Goal: Task Accomplishment & Management: Manage account settings

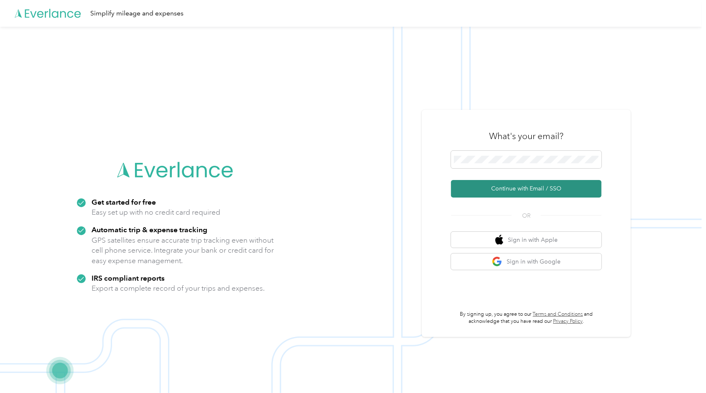
click at [510, 196] on button "Continue with Email / SSO" at bounding box center [526, 189] width 150 height 18
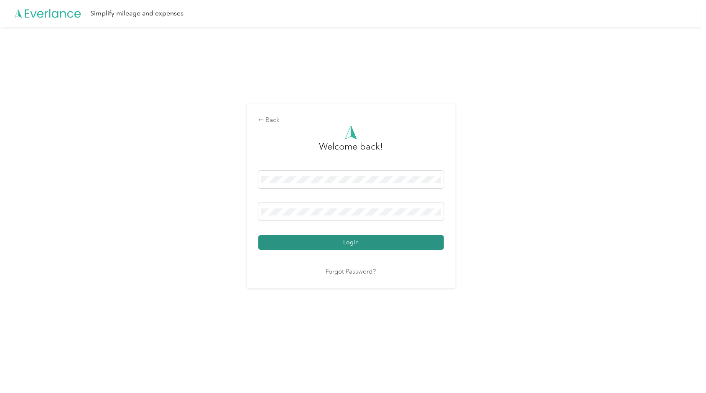
click at [403, 243] on button "Login" at bounding box center [350, 242] width 185 height 15
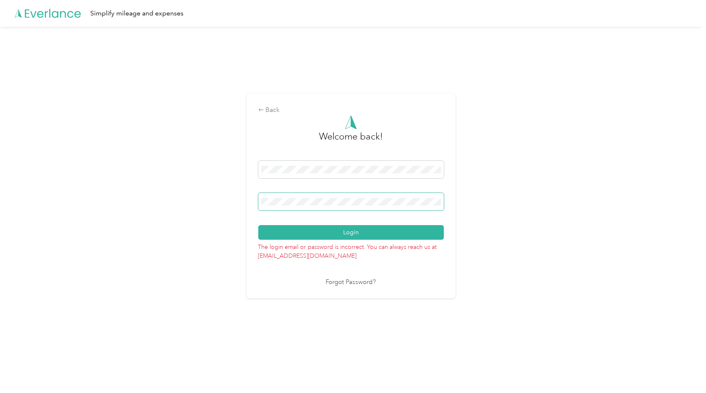
click at [253, 198] on div "Back Welcome back! Login The login email or password is incorrect. You can alwa…" at bounding box center [350, 196] width 209 height 205
click at [349, 235] on button "Login" at bounding box center [350, 232] width 185 height 15
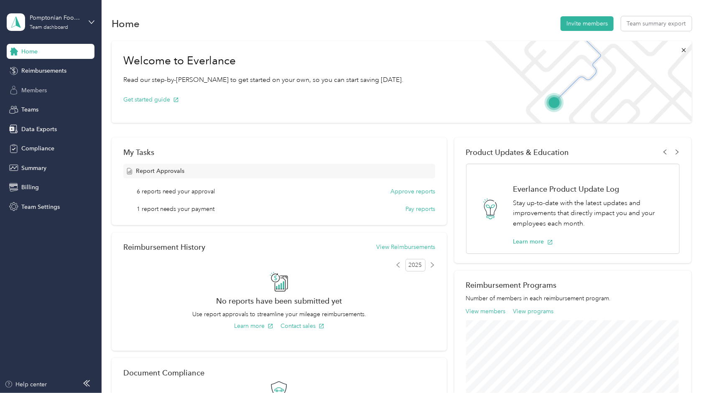
click at [30, 94] on span "Members" at bounding box center [33, 90] width 25 height 9
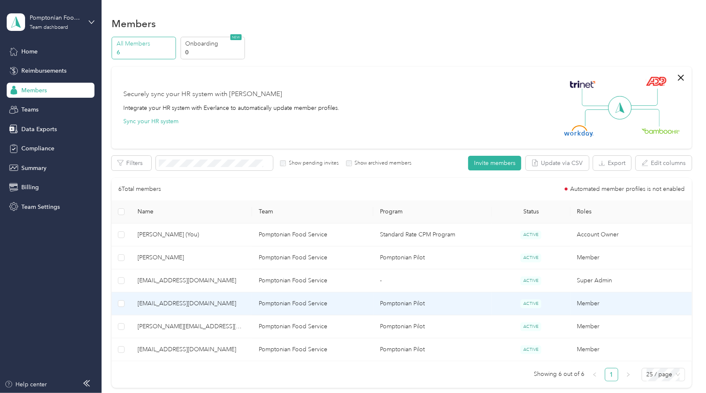
click at [287, 303] on td "Pomptonian Food Service" at bounding box center [312, 303] width 121 height 23
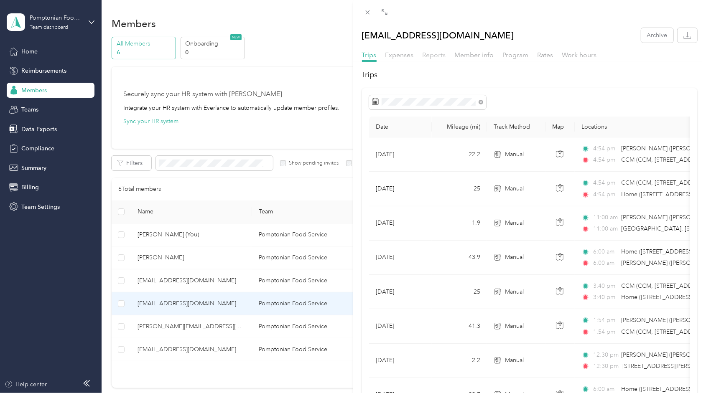
click at [433, 55] on span "Reports" at bounding box center [433, 55] width 23 height 8
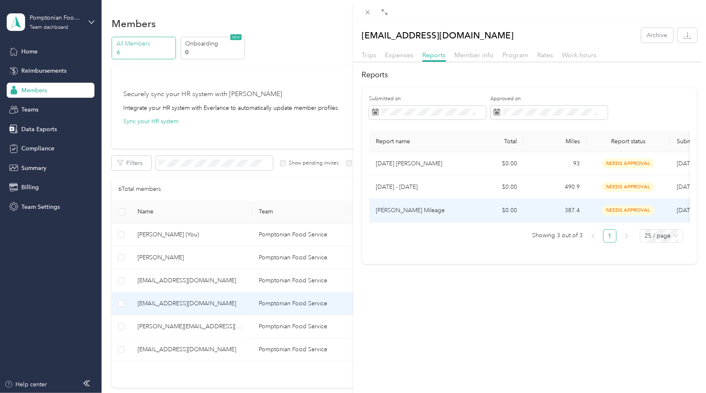
click at [401, 210] on p "[PERSON_NAME] Mileage" at bounding box center [415, 210] width 79 height 9
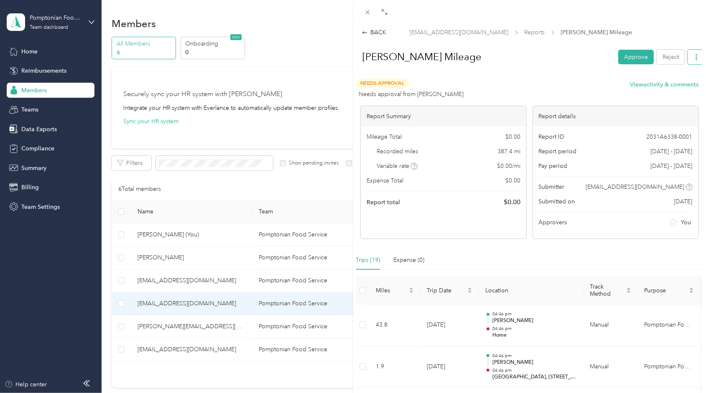
click at [693, 59] on icon "button" at bounding box center [696, 57] width 6 height 6
click at [668, 86] on span "Download" at bounding box center [666, 87] width 28 height 9
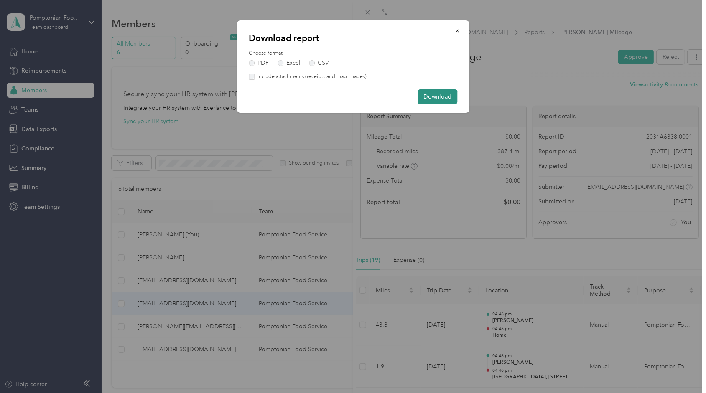
click at [442, 98] on button "Download" at bounding box center [437, 96] width 40 height 15
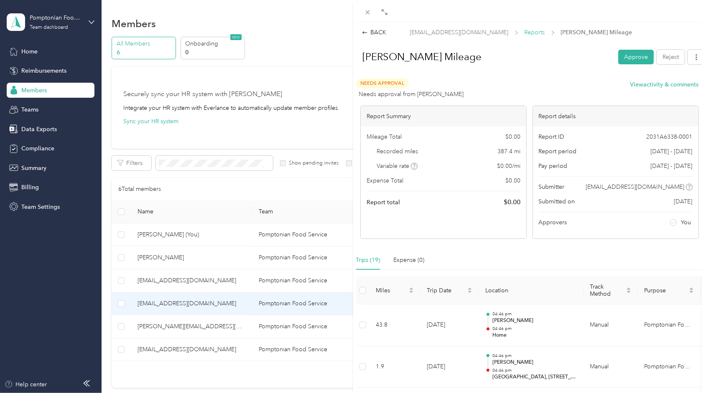
click at [524, 35] on span "Reports" at bounding box center [534, 32] width 20 height 9
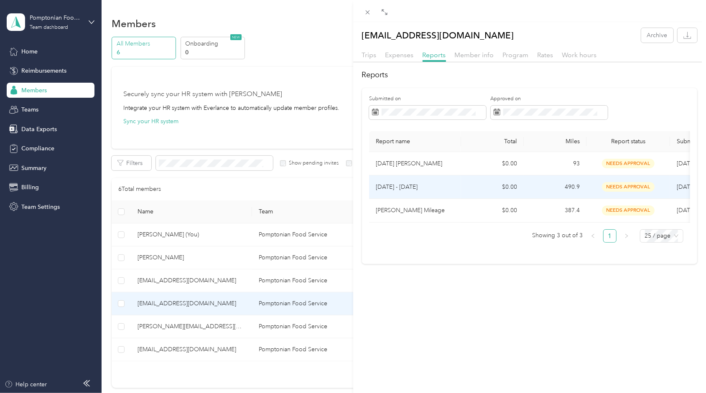
click at [418, 188] on p "[DATE] - [DATE]" at bounding box center [415, 187] width 79 height 9
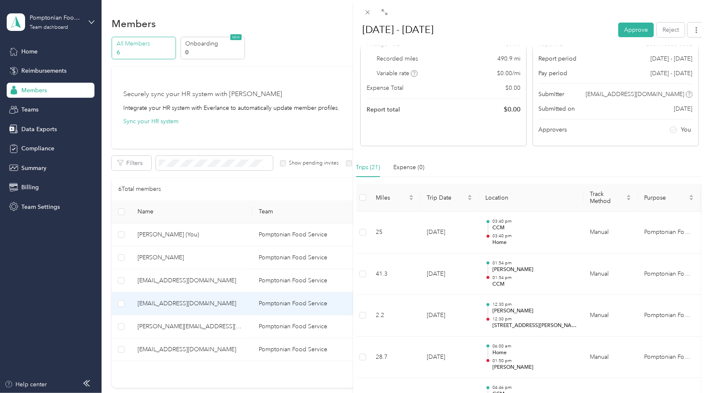
scroll to position [51, 0]
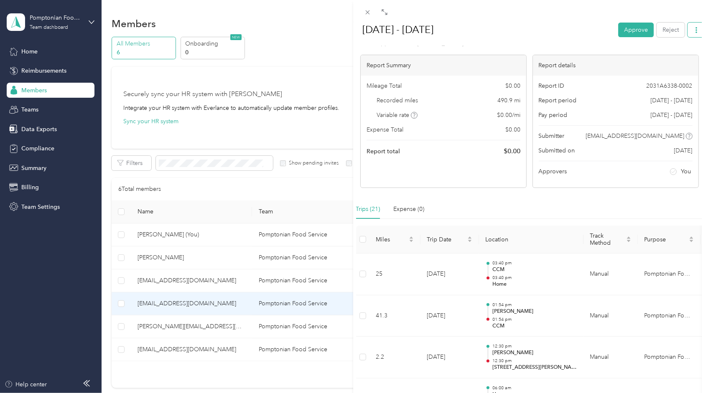
click at [693, 31] on icon "button" at bounding box center [696, 30] width 6 height 6
click at [671, 58] on span "Download" at bounding box center [666, 60] width 28 height 9
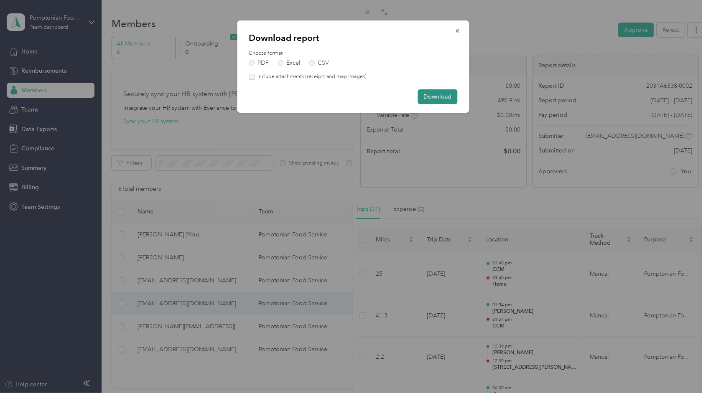
click at [444, 97] on button "Download" at bounding box center [437, 96] width 40 height 15
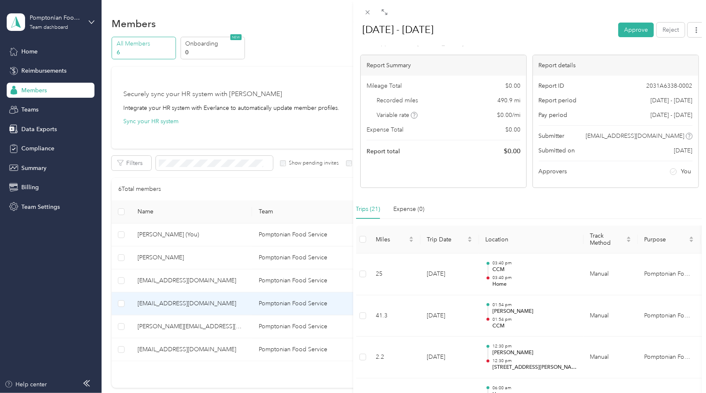
scroll to position [0, 0]
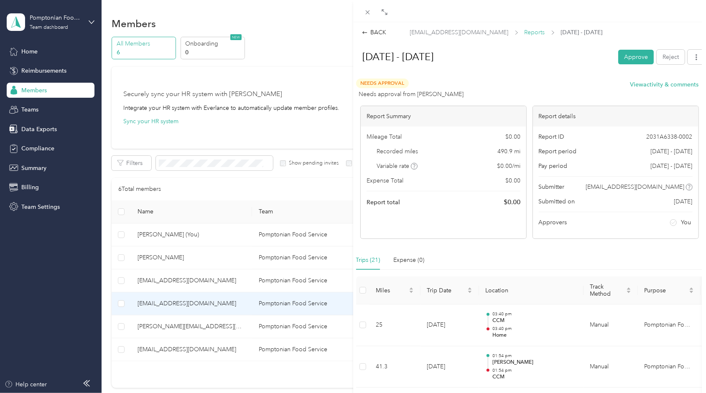
click at [524, 31] on span "Reports" at bounding box center [534, 32] width 20 height 9
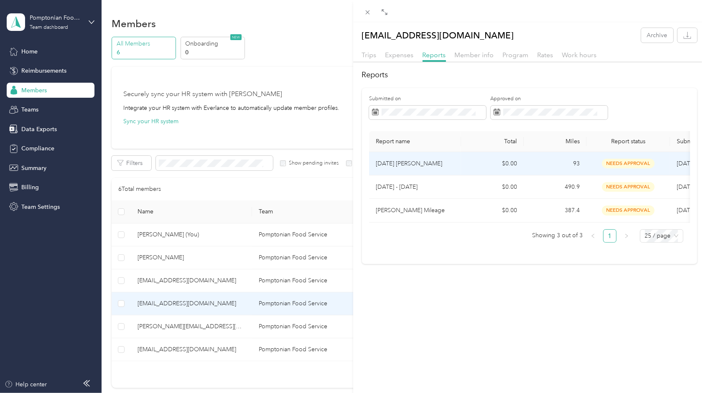
click at [430, 164] on p "[DATE] [PERSON_NAME]" at bounding box center [415, 163] width 79 height 9
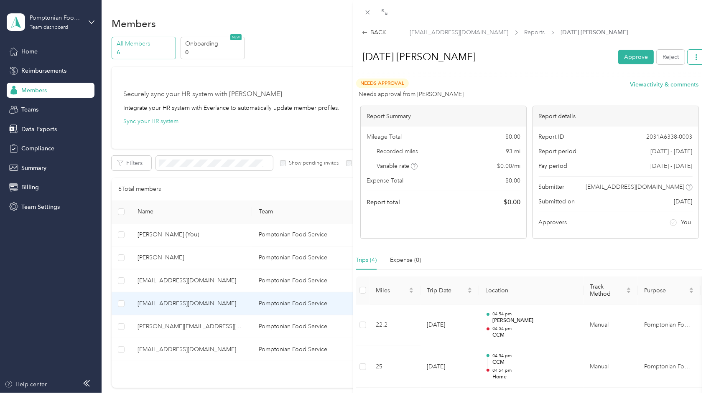
click at [693, 58] on icon "button" at bounding box center [696, 57] width 6 height 6
click at [671, 88] on span "Download" at bounding box center [666, 87] width 28 height 9
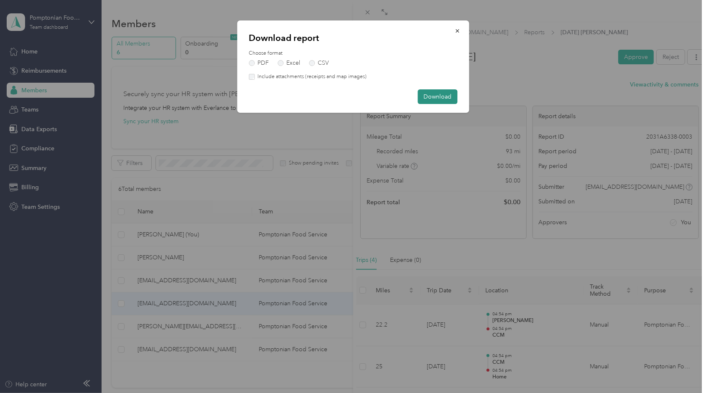
click at [440, 97] on button "Download" at bounding box center [437, 96] width 40 height 15
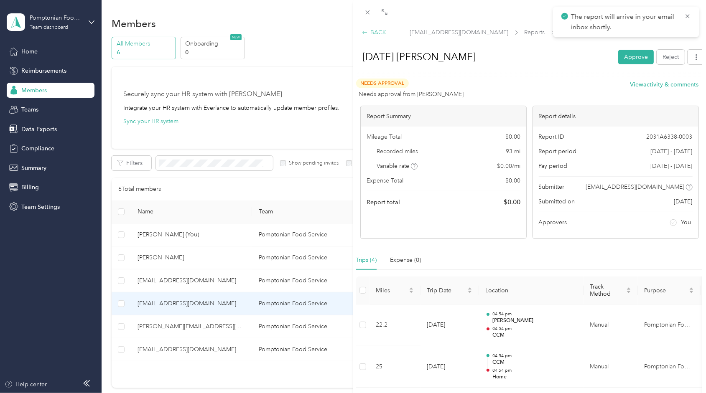
click at [380, 30] on div "BACK" at bounding box center [374, 32] width 25 height 9
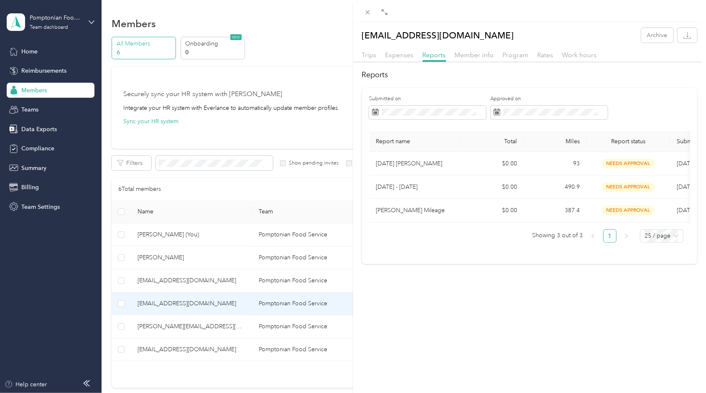
click at [188, 326] on div "[EMAIL_ADDRESS][DOMAIN_NAME] Archive Trips Expenses Reports Member info Program…" at bounding box center [353, 196] width 706 height 393
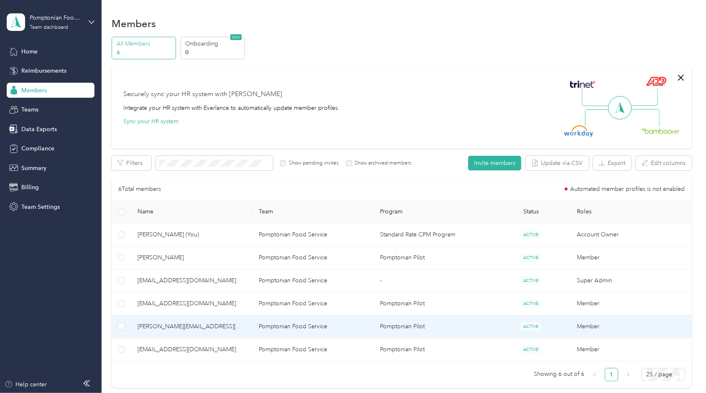
click at [533, 327] on span "ACTIVE" at bounding box center [530, 327] width 21 height 9
click at [587, 325] on td "Member" at bounding box center [630, 326] width 121 height 23
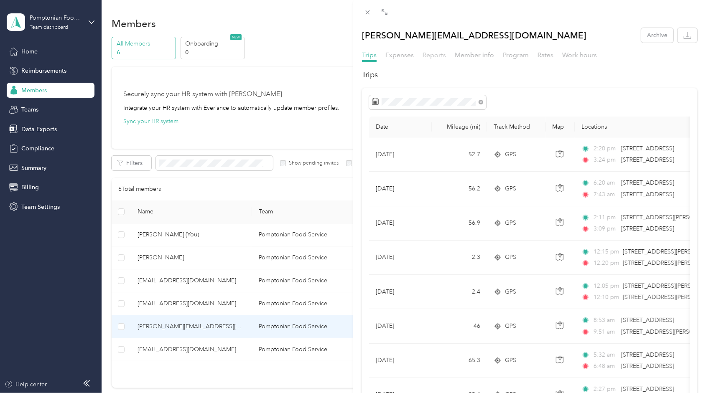
click at [434, 56] on span "Reports" at bounding box center [433, 55] width 23 height 8
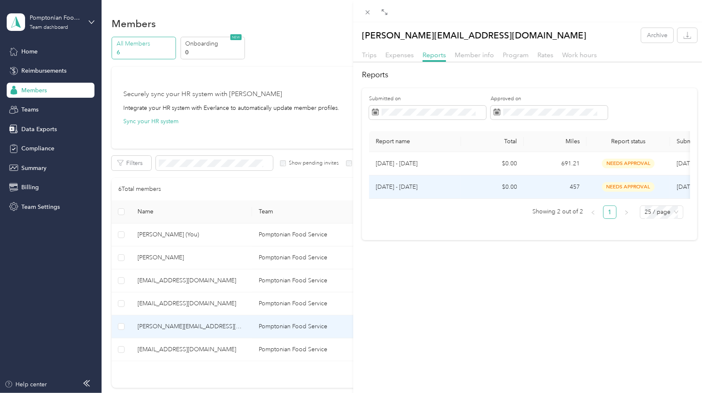
click at [398, 188] on p "[DATE] - [DATE]" at bounding box center [415, 187] width 79 height 9
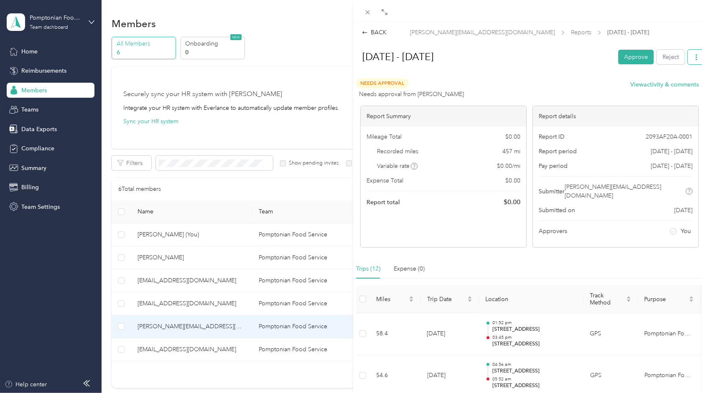
click at [693, 56] on icon "button" at bounding box center [696, 57] width 6 height 6
click at [672, 86] on span "Download" at bounding box center [666, 87] width 28 height 9
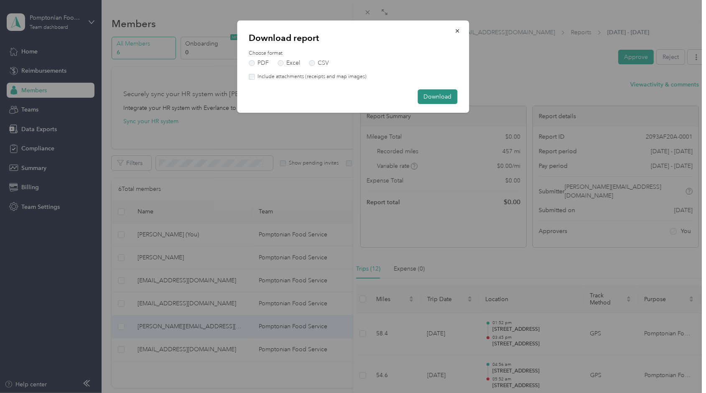
click at [434, 94] on button "Download" at bounding box center [437, 96] width 40 height 15
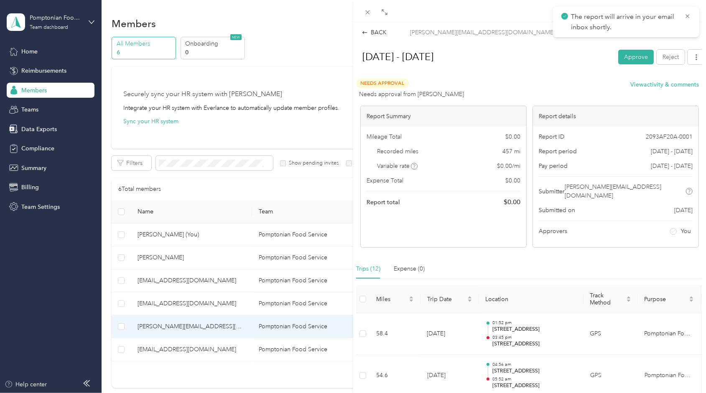
click at [571, 33] on span "Reports" at bounding box center [581, 32] width 20 height 9
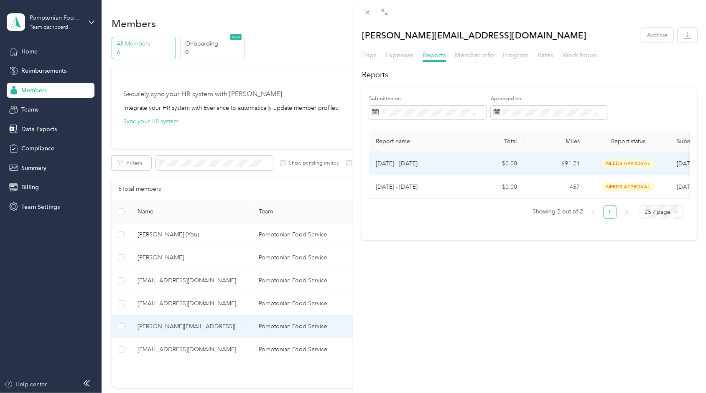
click at [621, 160] on span "needs approval" at bounding box center [628, 164] width 53 height 10
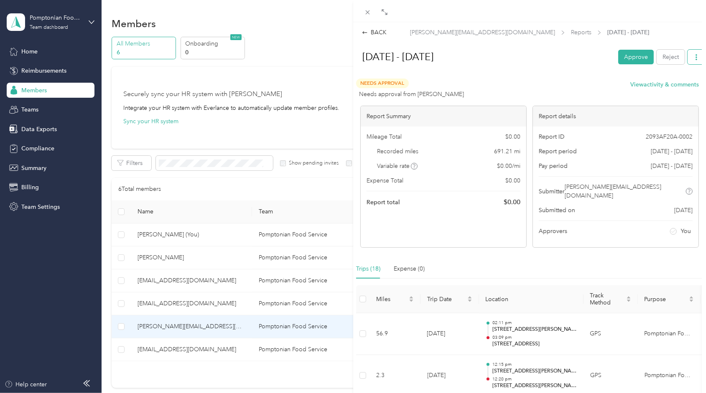
click at [693, 54] on icon "button" at bounding box center [696, 57] width 6 height 6
click at [673, 85] on span "Download" at bounding box center [666, 87] width 28 height 9
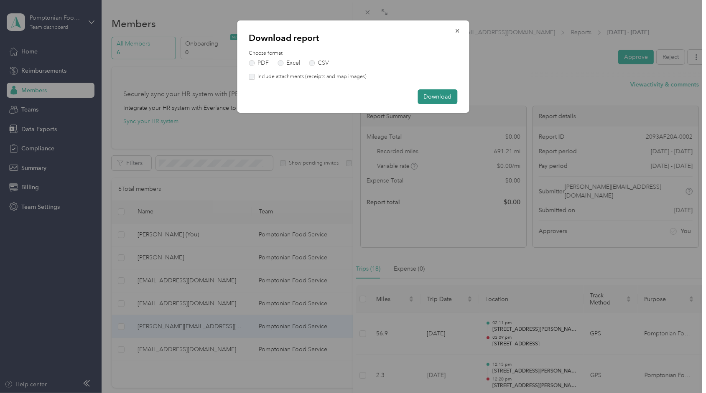
click at [440, 97] on button "Download" at bounding box center [437, 96] width 40 height 15
